Goal: Information Seeking & Learning: Learn about a topic

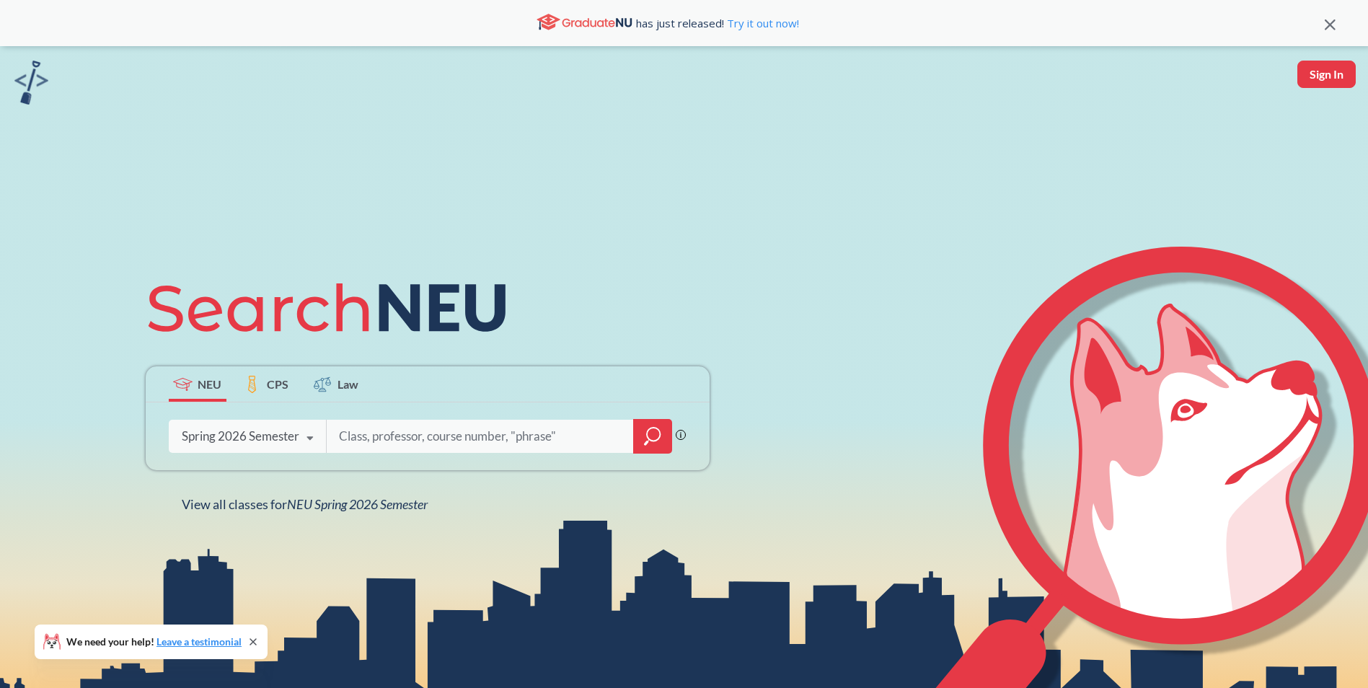
click at [449, 440] on input "search" at bounding box center [481, 436] width 286 height 30
type input "biochemistry"
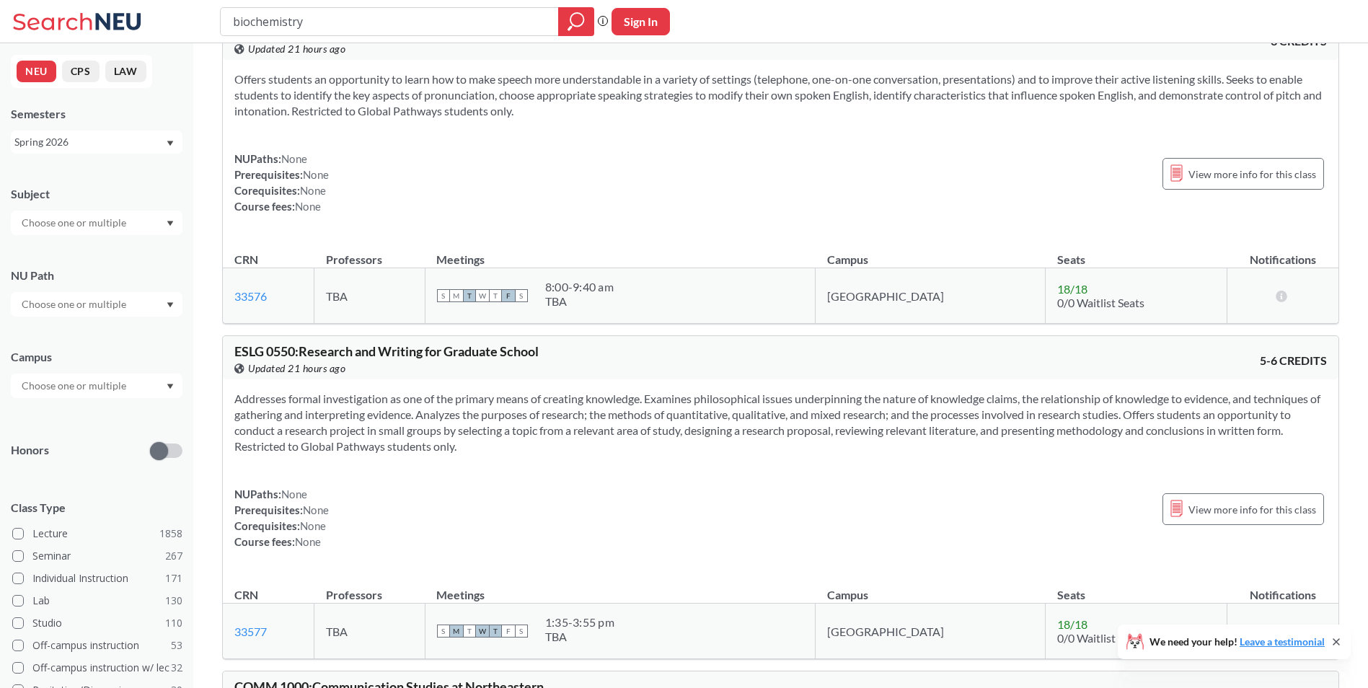
scroll to position [3101, 0]
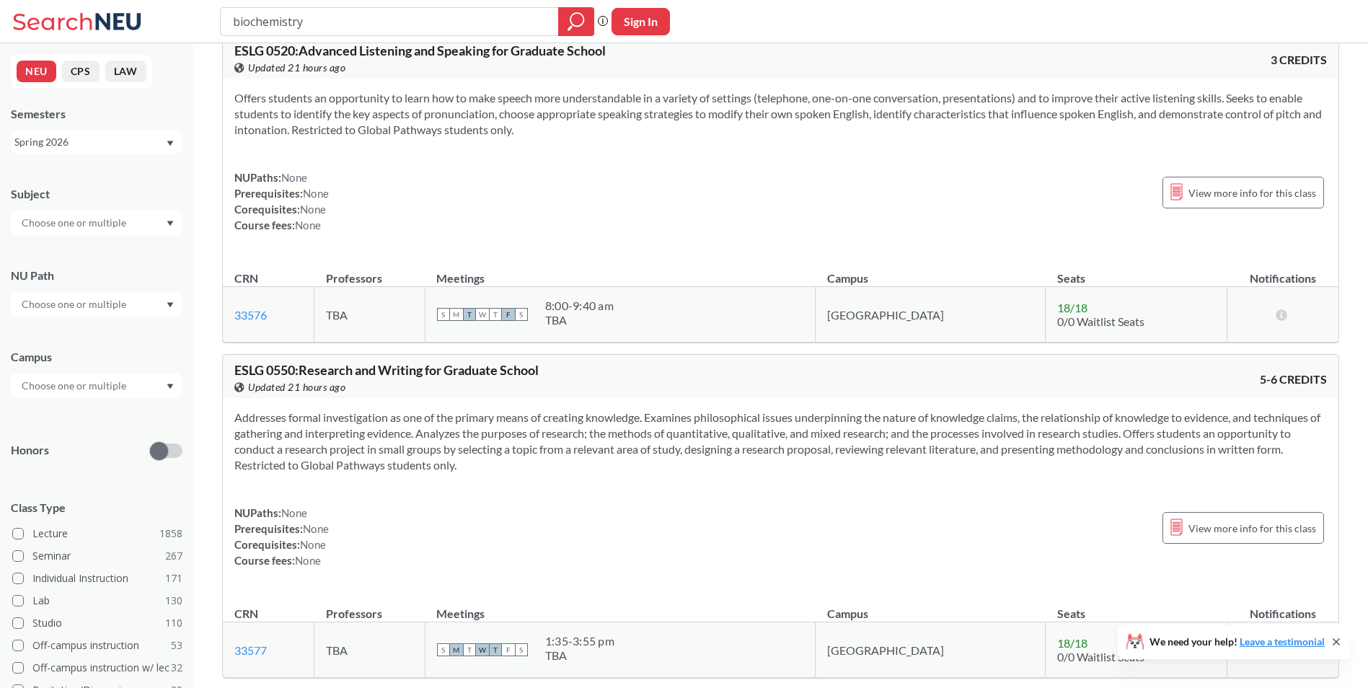
click at [137, 230] on div at bounding box center [97, 223] width 172 height 25
click at [94, 221] on input "text" at bounding box center [74, 222] width 121 height 17
type input "biol"
click at [43, 255] on div "BIOL ( 46 ) Biology" at bounding box center [97, 255] width 172 height 40
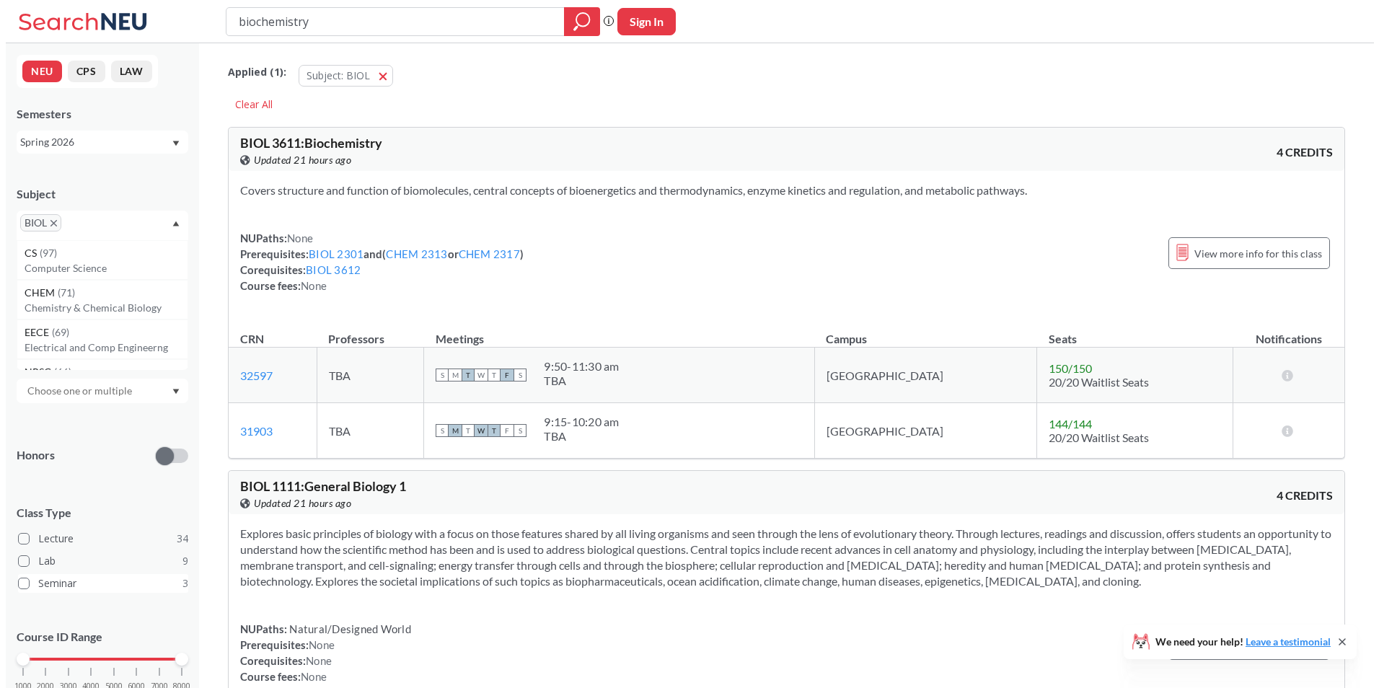
scroll to position [49, 0]
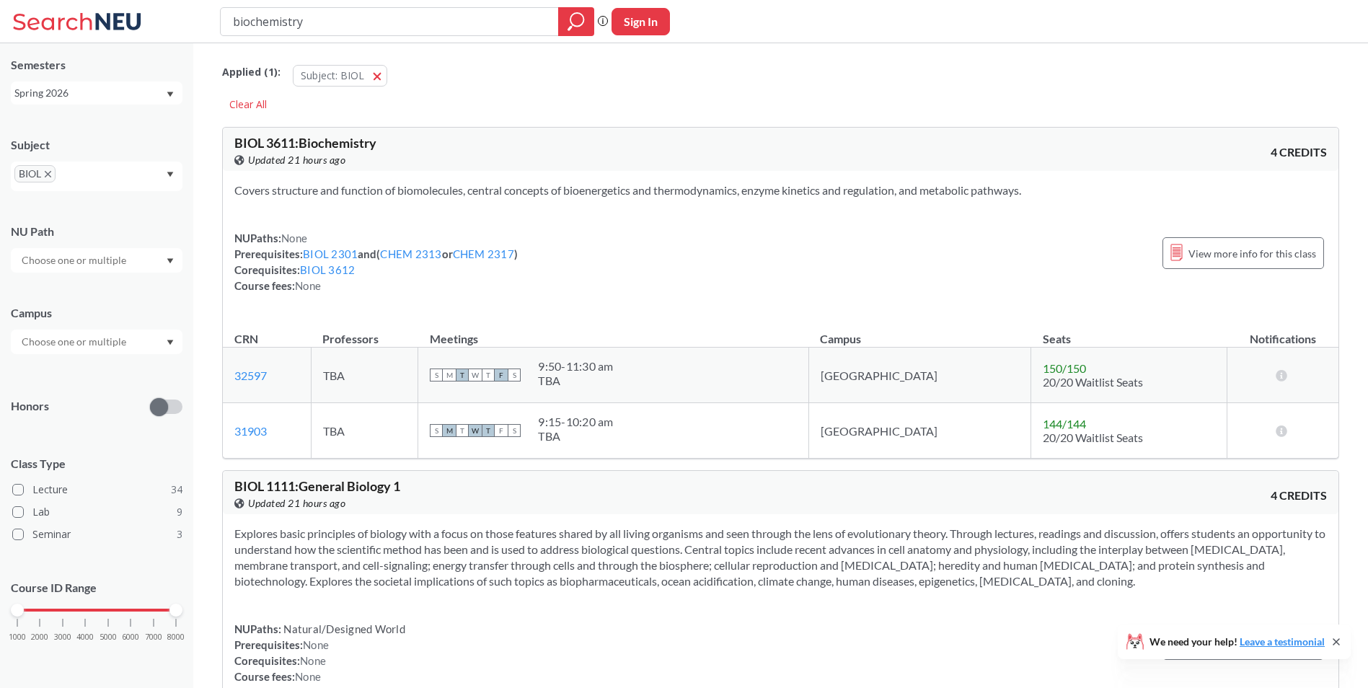
drag, startPoint x: 22, startPoint y: 617, endPoint x: 86, endPoint y: 618, distance: 64.2
click at [86, 618] on div "1000 2000 3000 4000 5000 6000 7000 8000" at bounding box center [97, 637] width 172 height 65
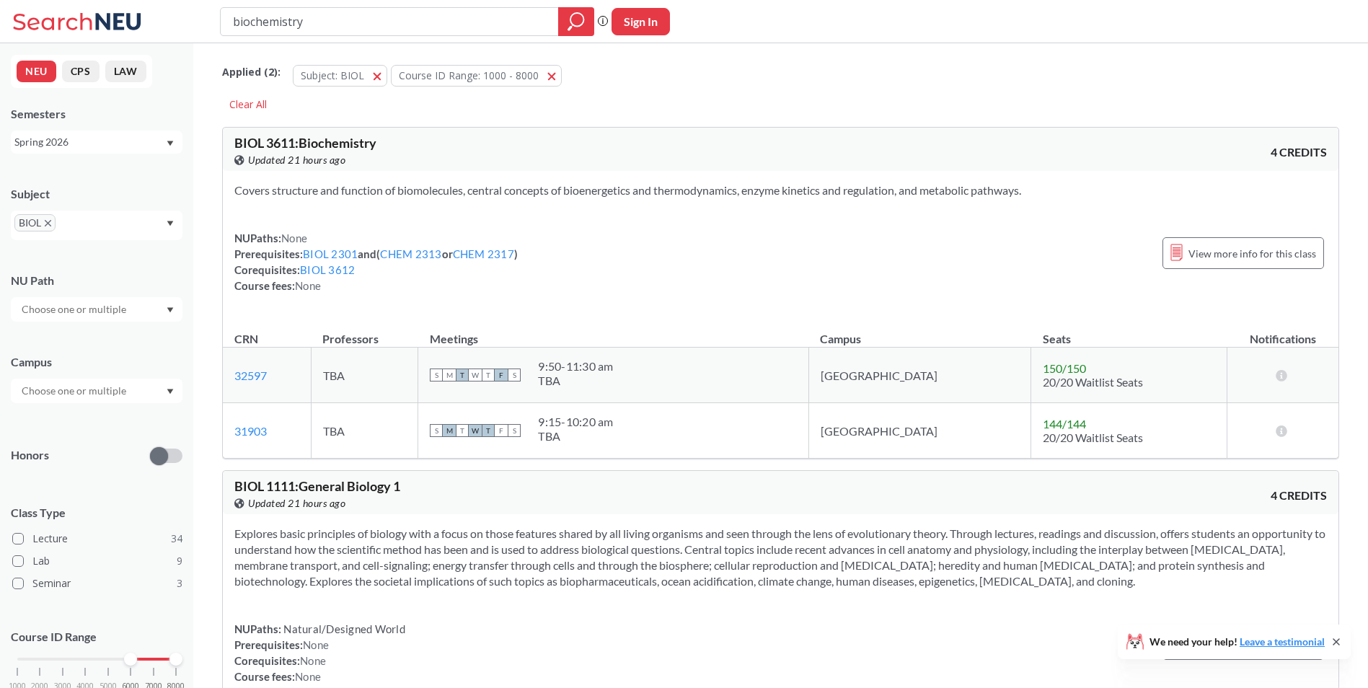
drag, startPoint x: 19, startPoint y: 665, endPoint x: 130, endPoint y: 666, distance: 111.1
click at [130, 666] on div "1000 2000 3000 4000 5000 6000 7000 8000" at bounding box center [97, 686] width 172 height 65
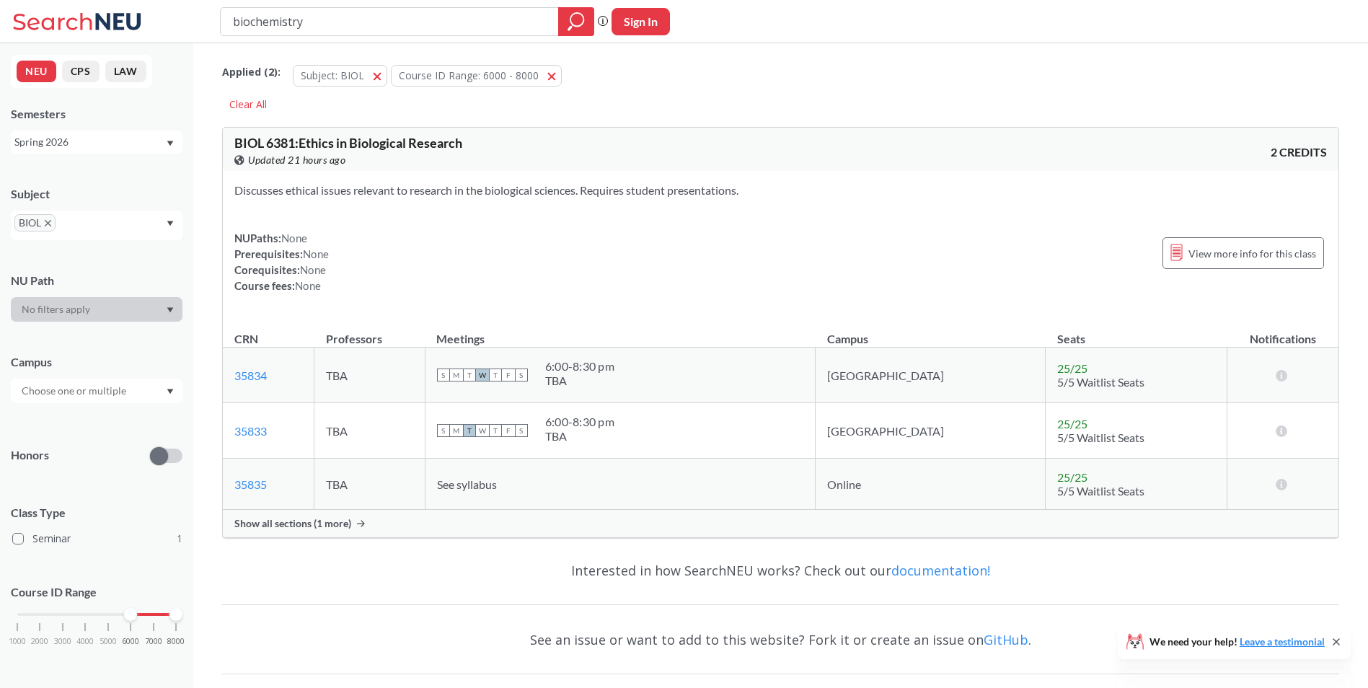
click at [164, 145] on div "Spring 2026" at bounding box center [89, 142] width 151 height 16
click at [131, 211] on div "Fall 2025" at bounding box center [100, 214] width 163 height 16
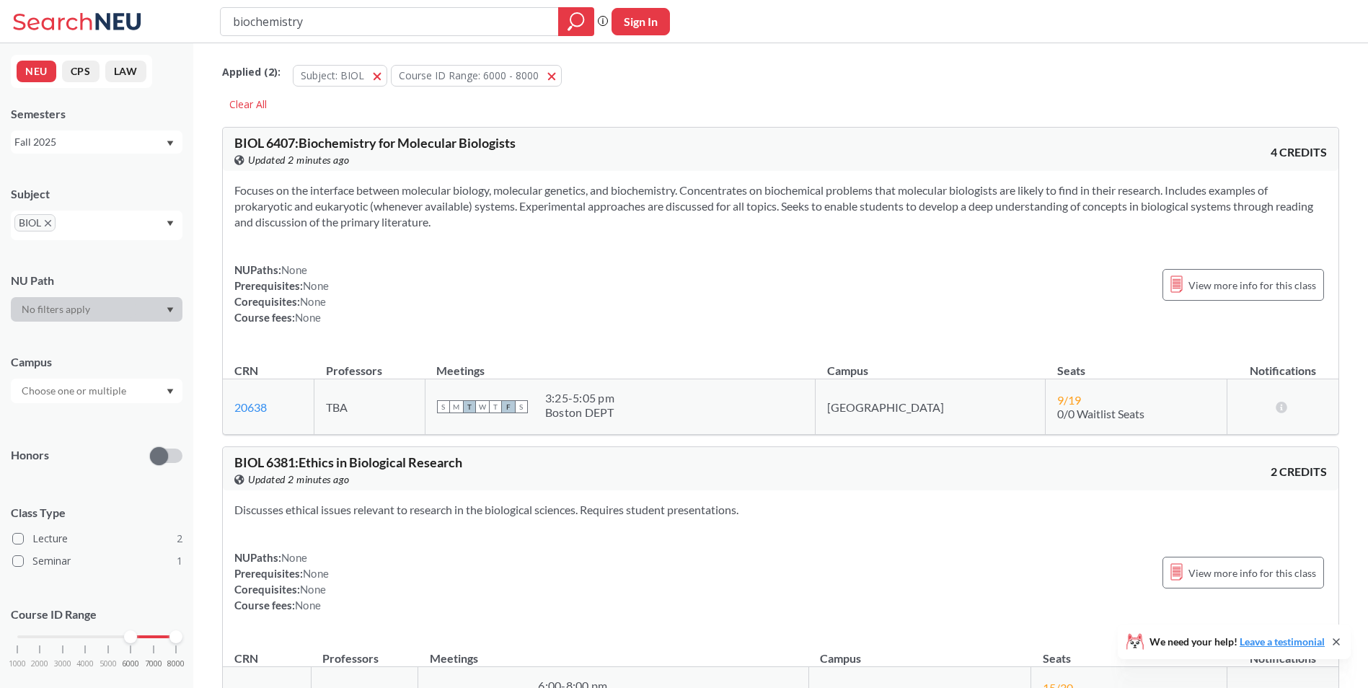
click at [166, 143] on div "Fall 2025" at bounding box center [97, 142] width 172 height 23
click at [127, 170] on div "Spring 2026" at bounding box center [100, 174] width 163 height 16
